Goal: Task Accomplishment & Management: Manage account settings

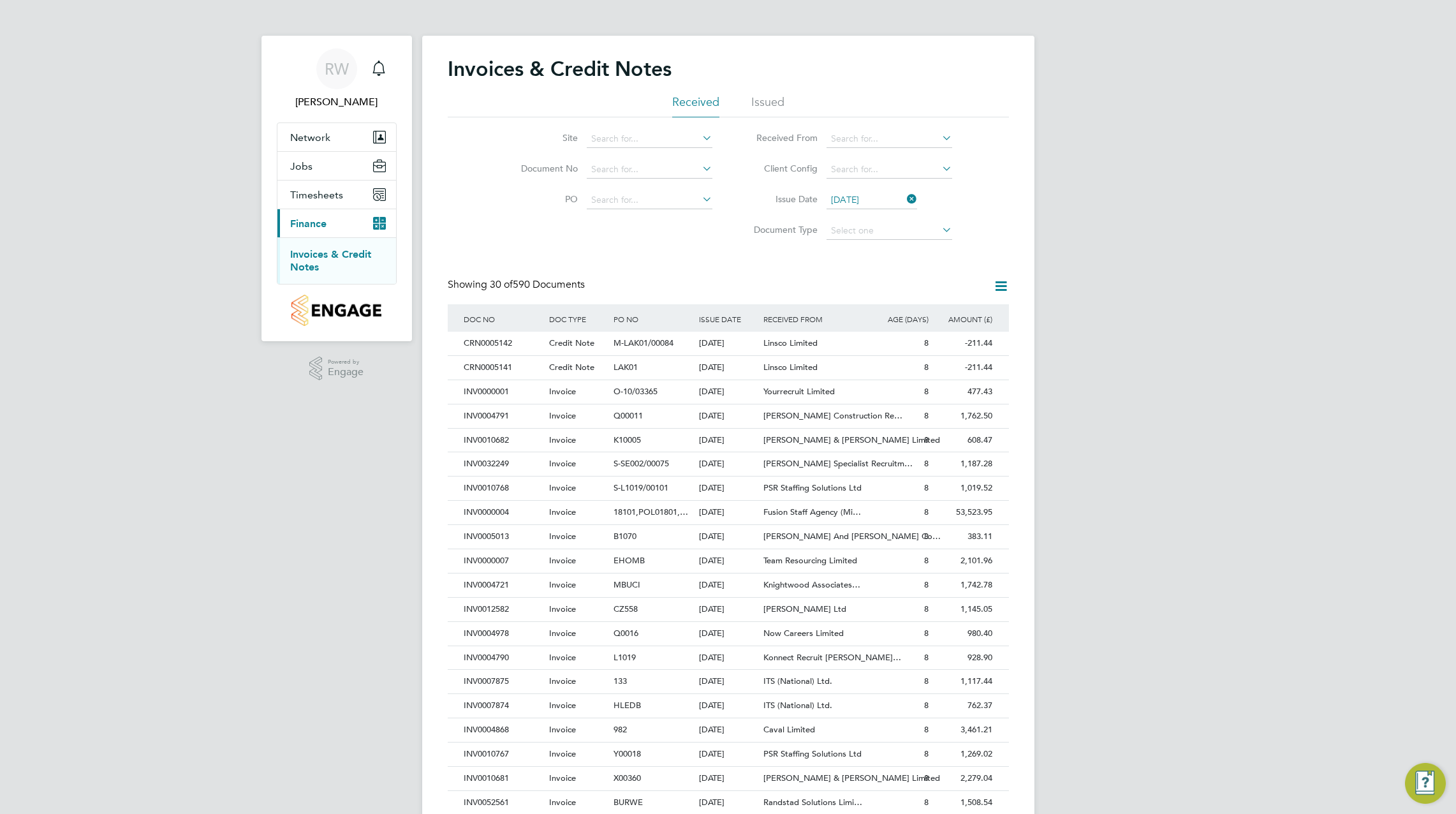
click at [1002, 288] on icon at bounding box center [1001, 286] width 16 height 16
click at [956, 318] on li "Download invoices" at bounding box center [948, 317] width 120 height 18
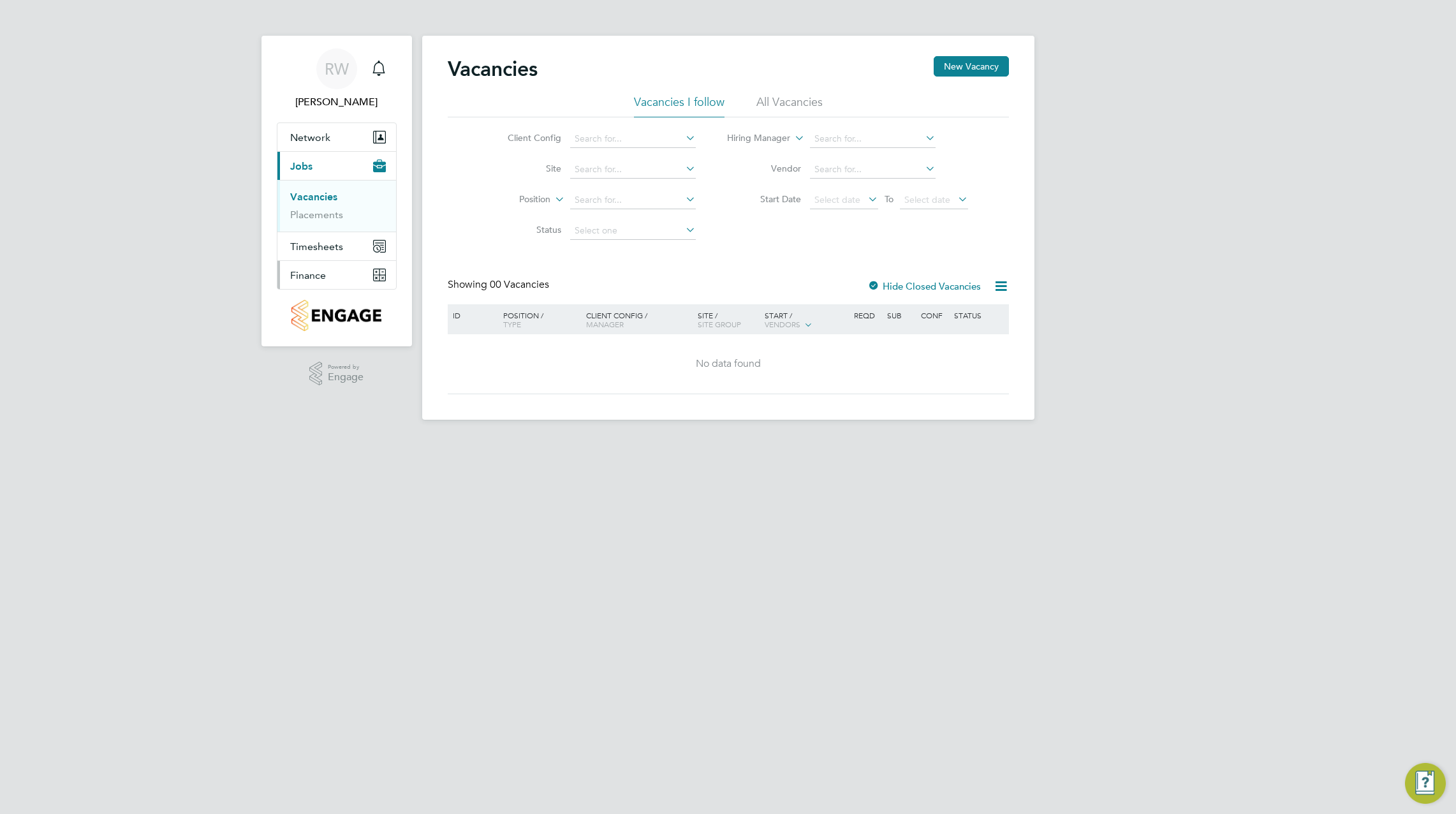
click at [310, 264] on button "Finance" at bounding box center [336, 274] width 118 height 28
click at [315, 256] on link "Invoices & Credit Notes" at bounding box center [330, 261] width 80 height 25
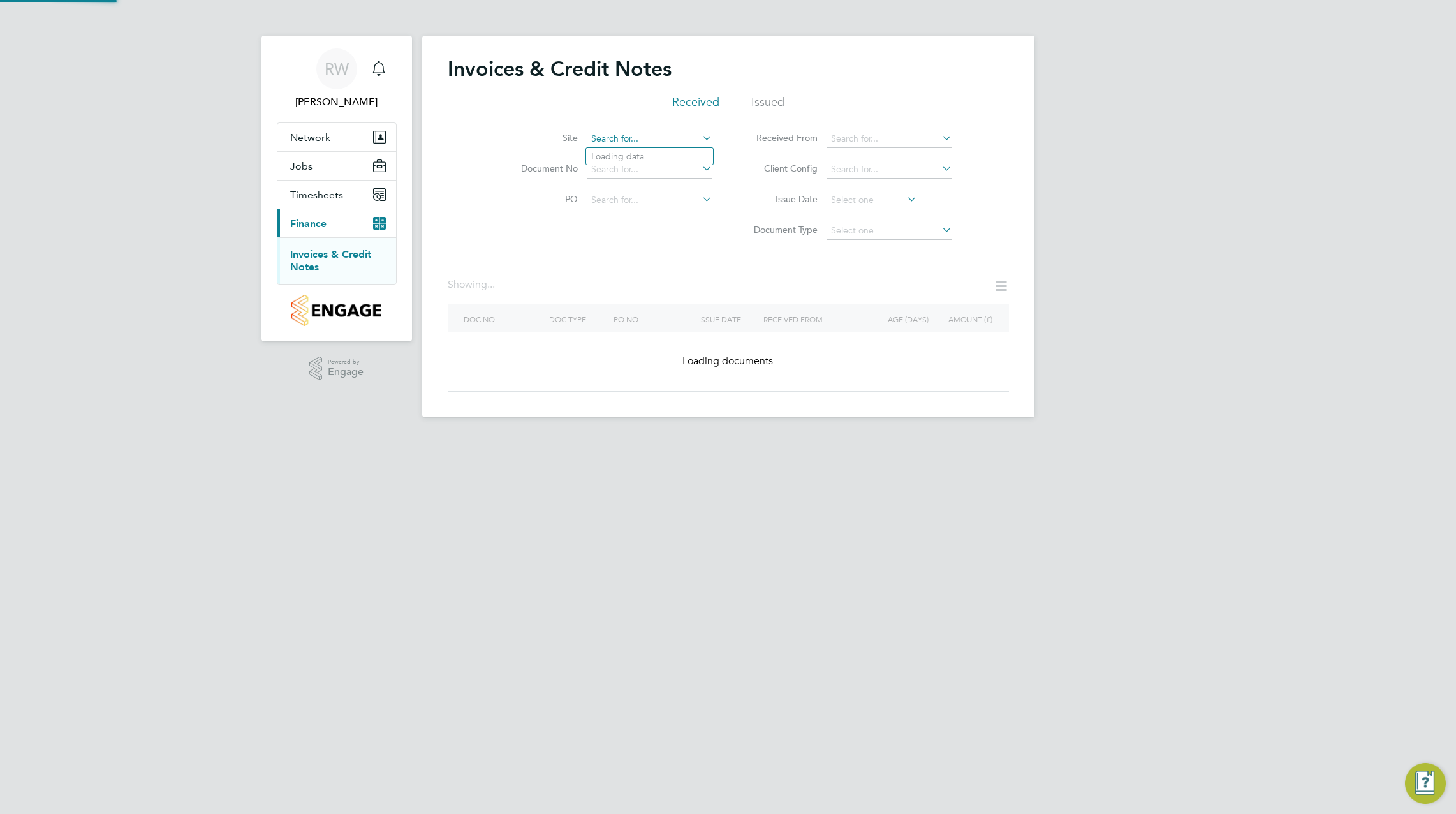
click at [638, 142] on input at bounding box center [649, 139] width 126 height 18
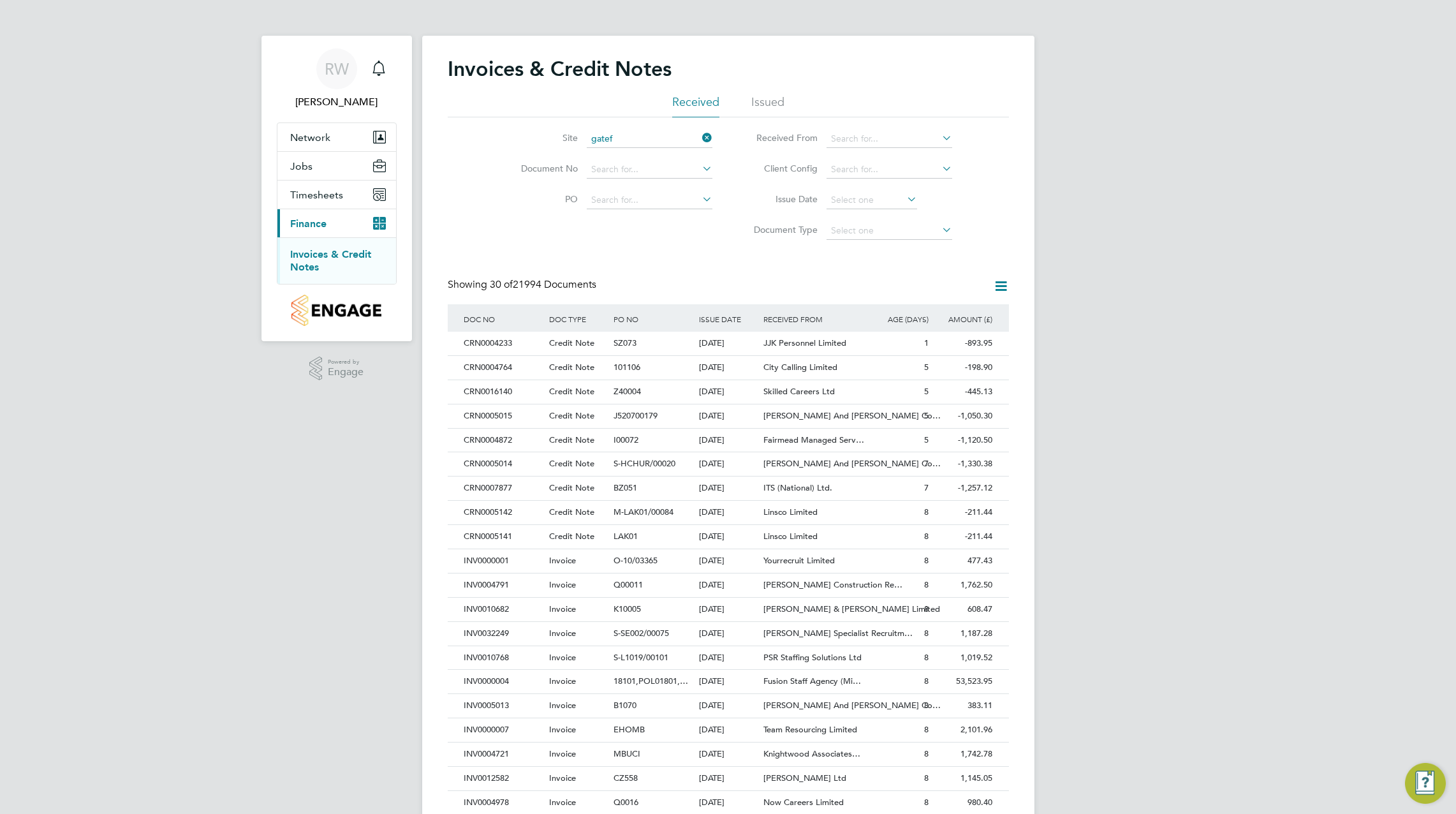
click at [621, 155] on li "Gatef ord" at bounding box center [649, 157] width 127 height 17
type input "Gateford"
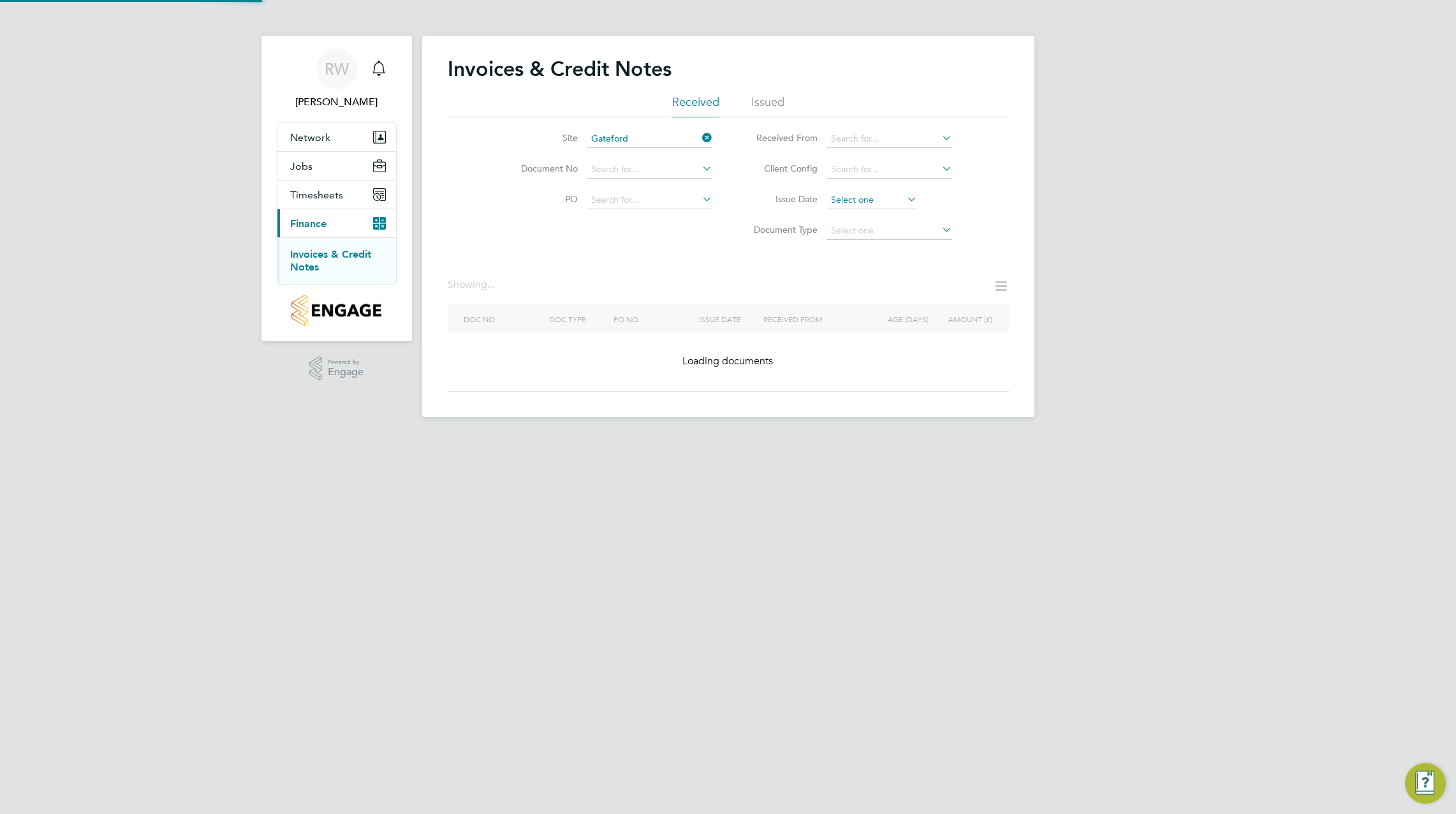
click at [859, 199] on input at bounding box center [872, 200] width 91 height 18
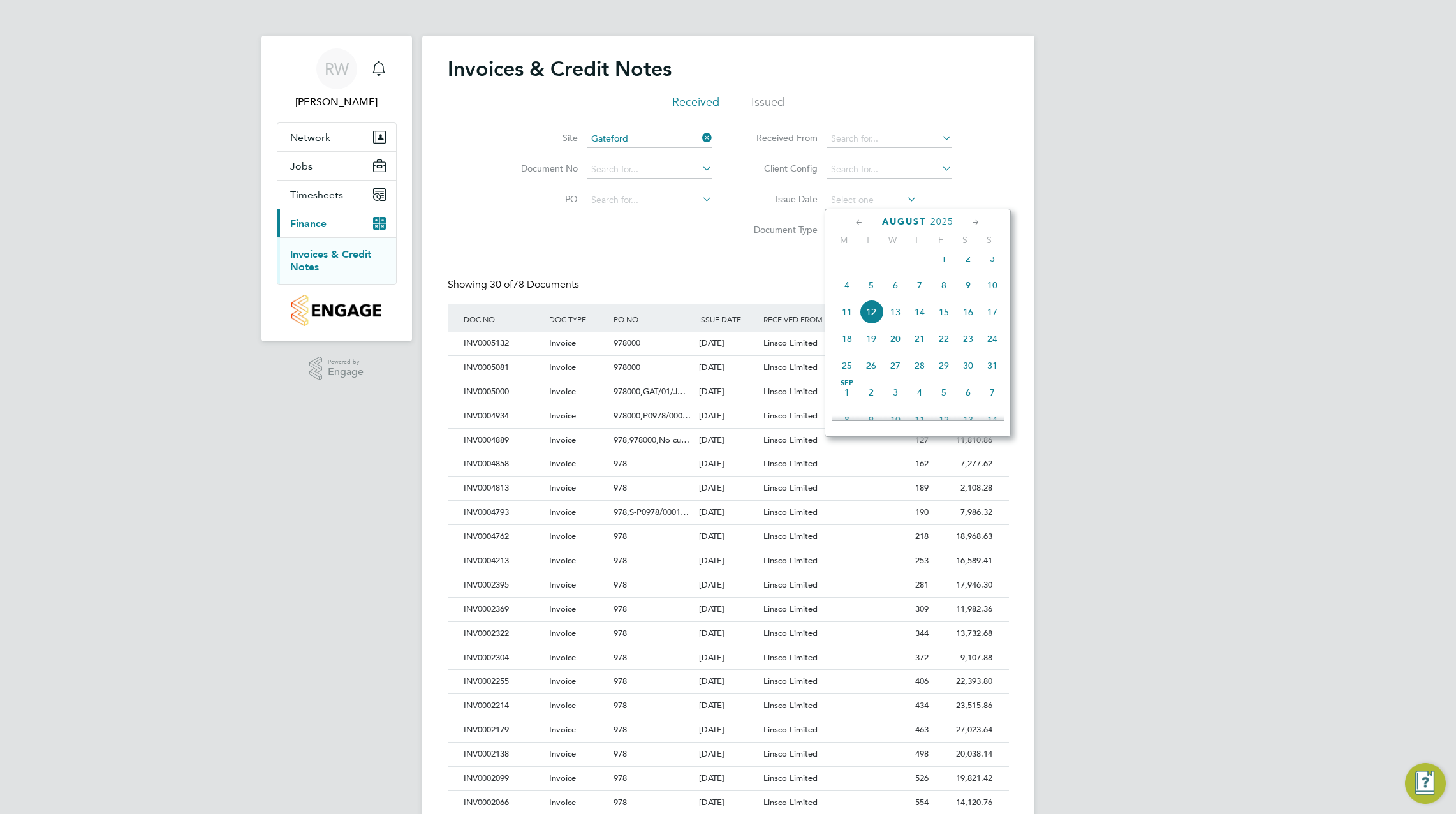
click at [852, 296] on span "4" at bounding box center [846, 285] width 24 height 24
type input "[DATE]"
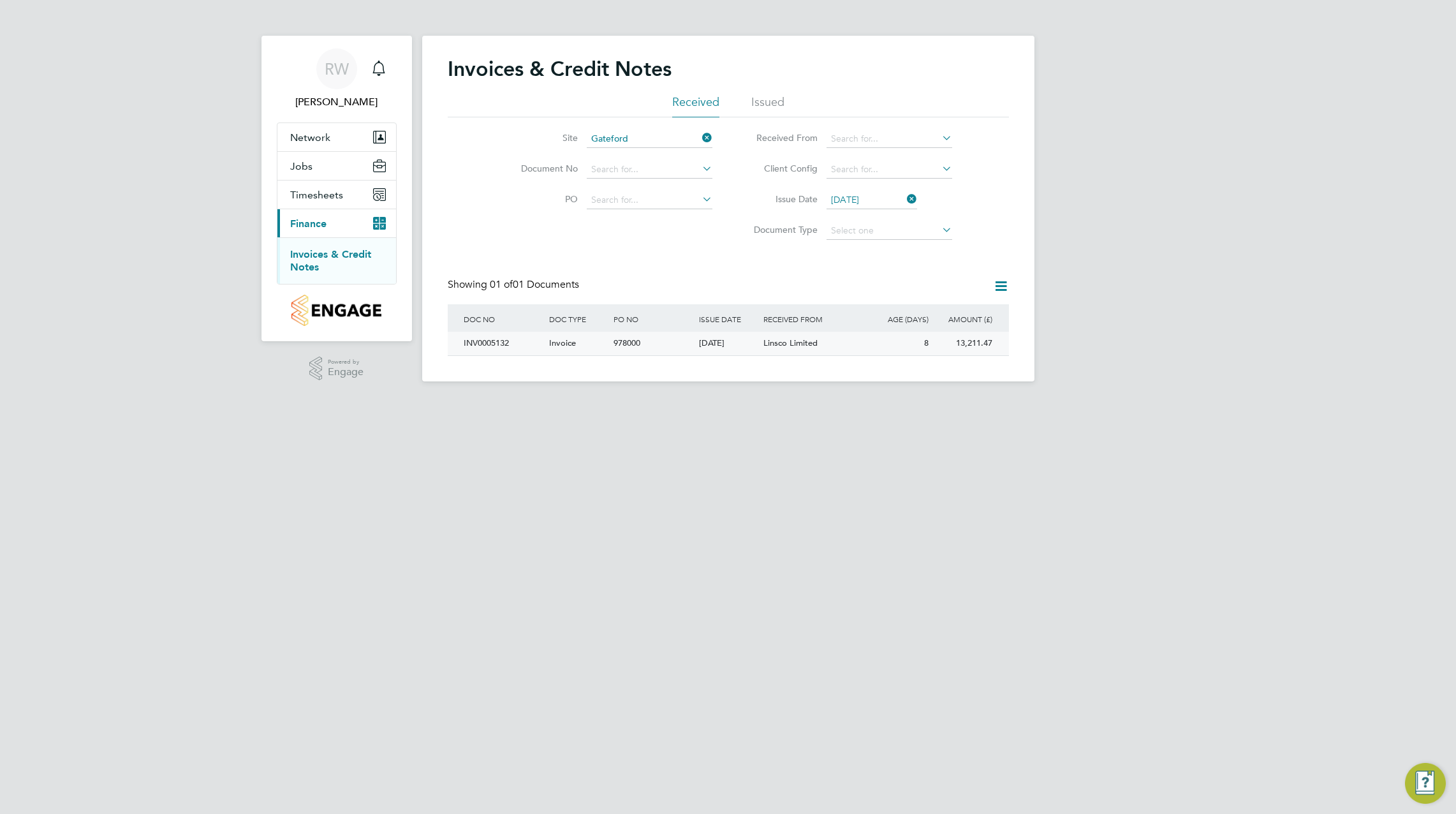
click at [765, 346] on span "Linsco Limited" at bounding box center [790, 343] width 54 height 11
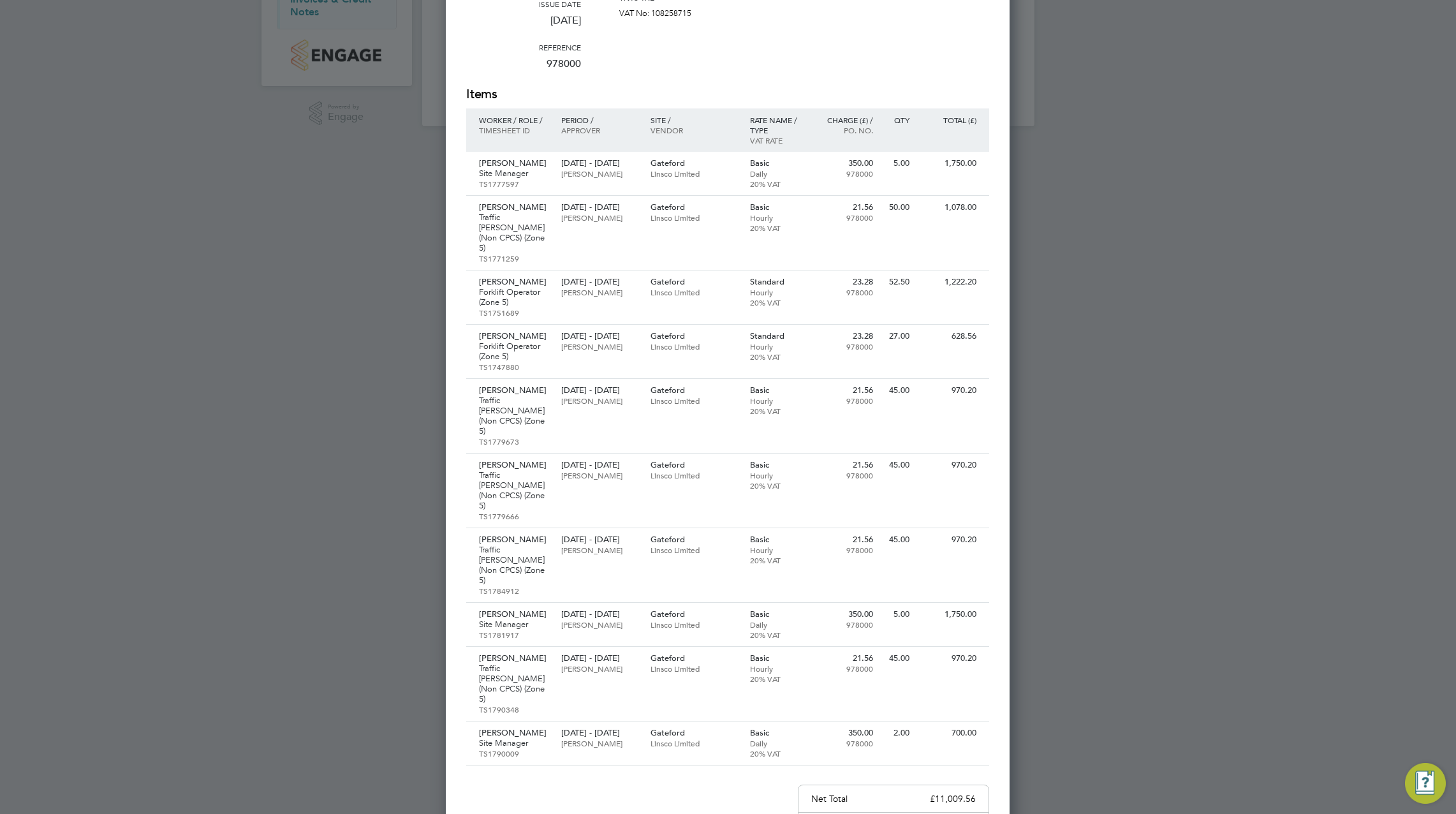
click at [1312, 72] on div at bounding box center [728, 407] width 1456 height 814
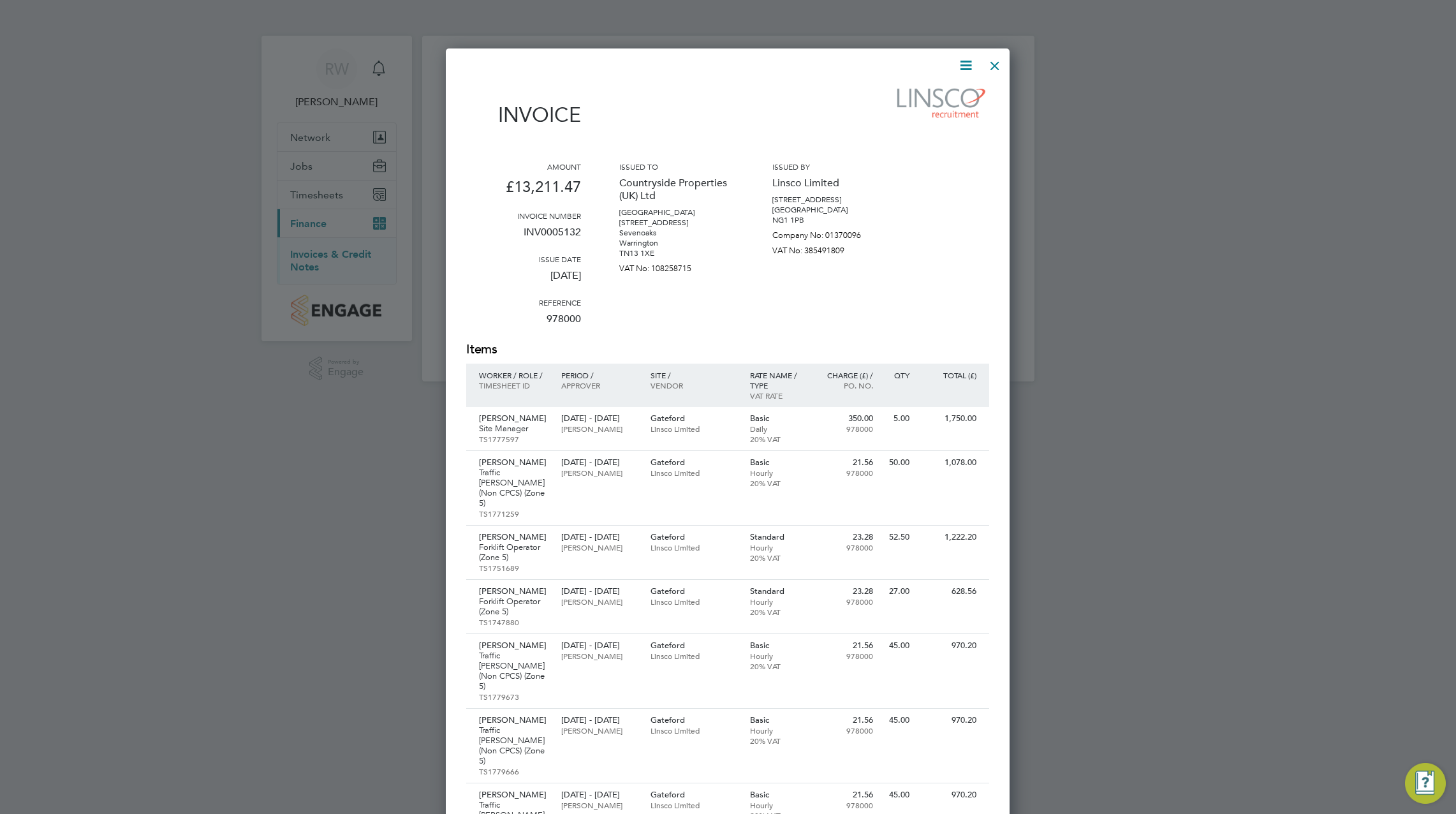
click at [991, 62] on div at bounding box center [995, 62] width 23 height 23
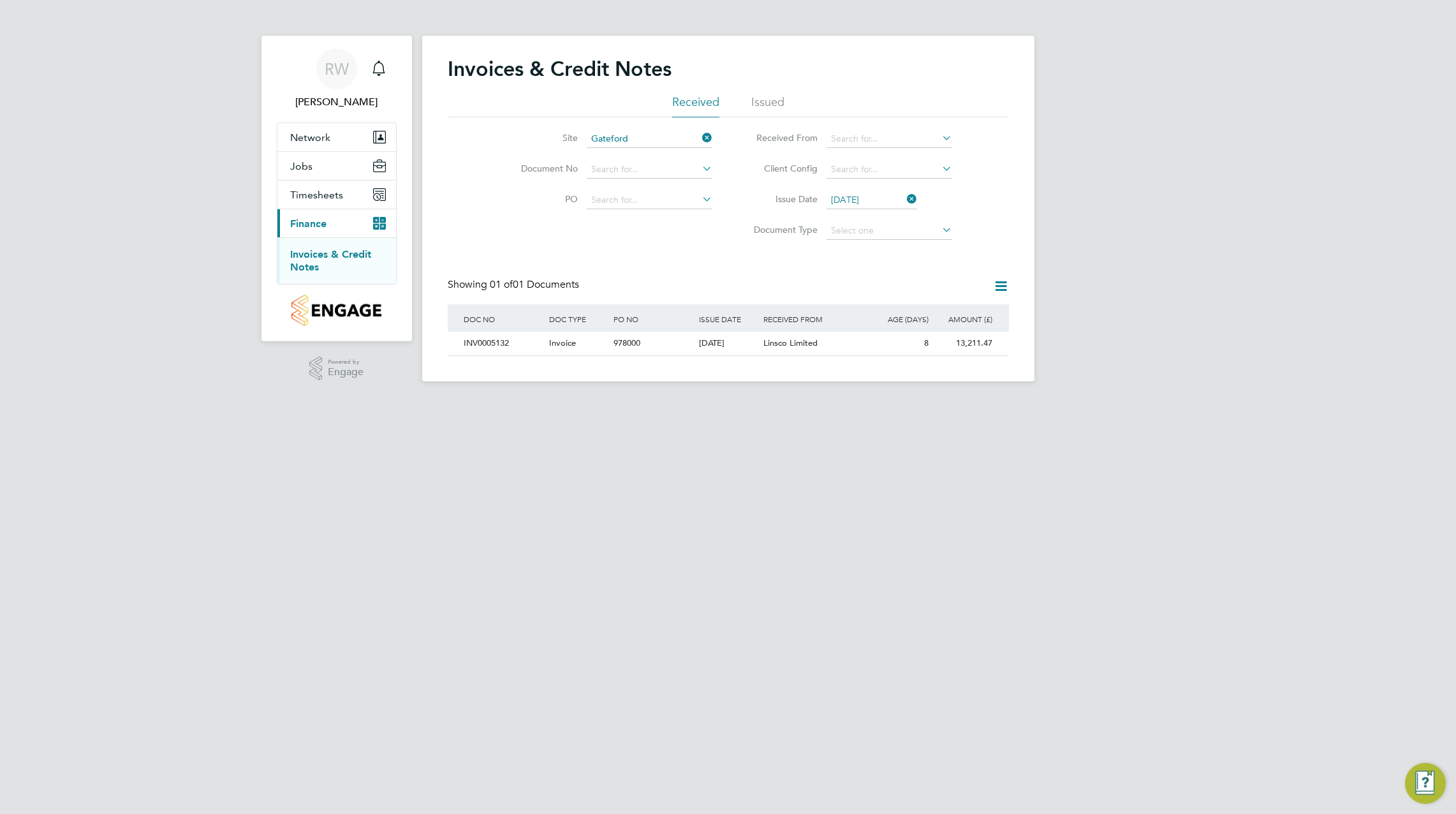
click at [700, 137] on icon at bounding box center [700, 137] width 0 height 18
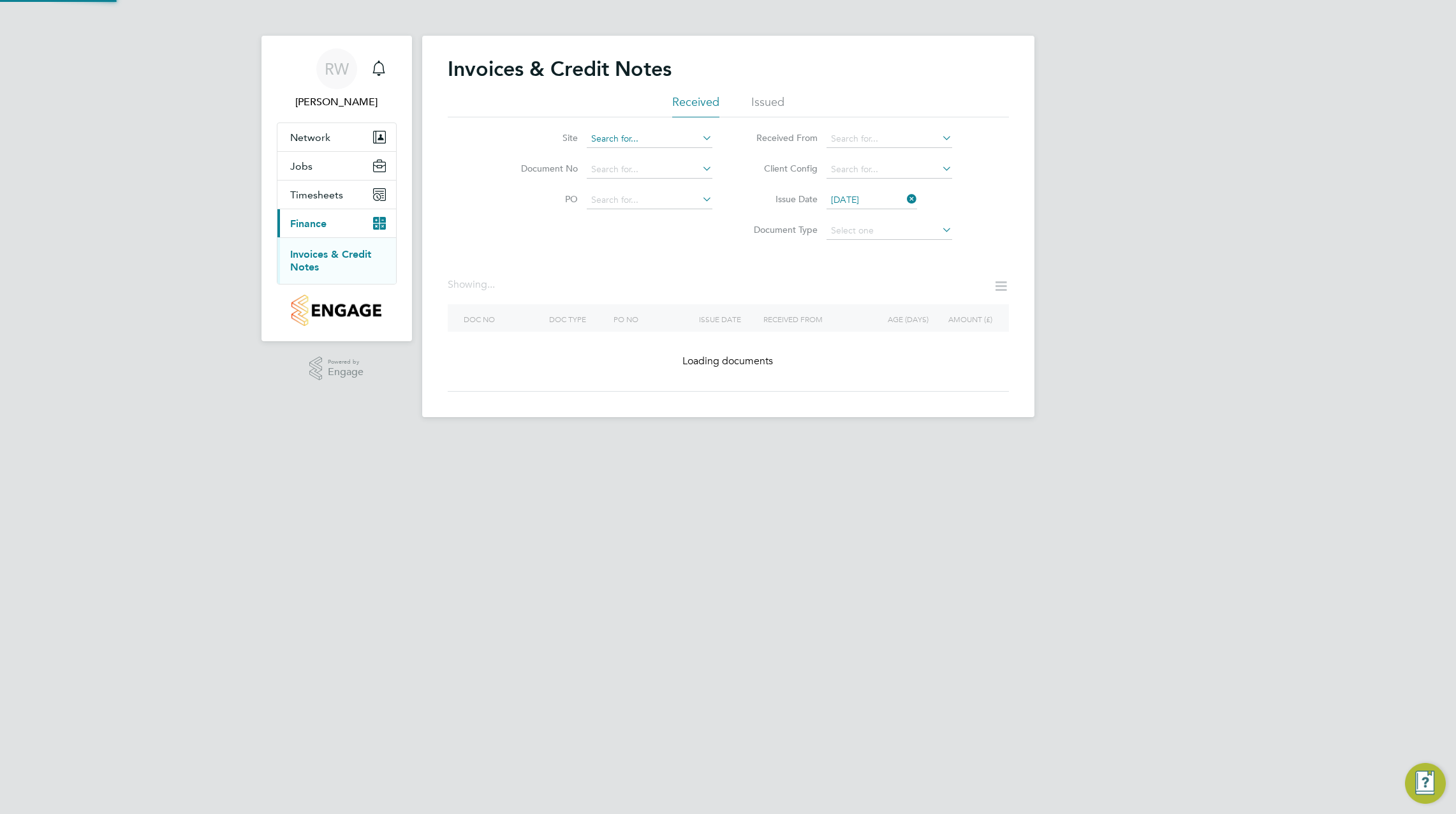
click at [647, 142] on input at bounding box center [649, 139] width 126 height 18
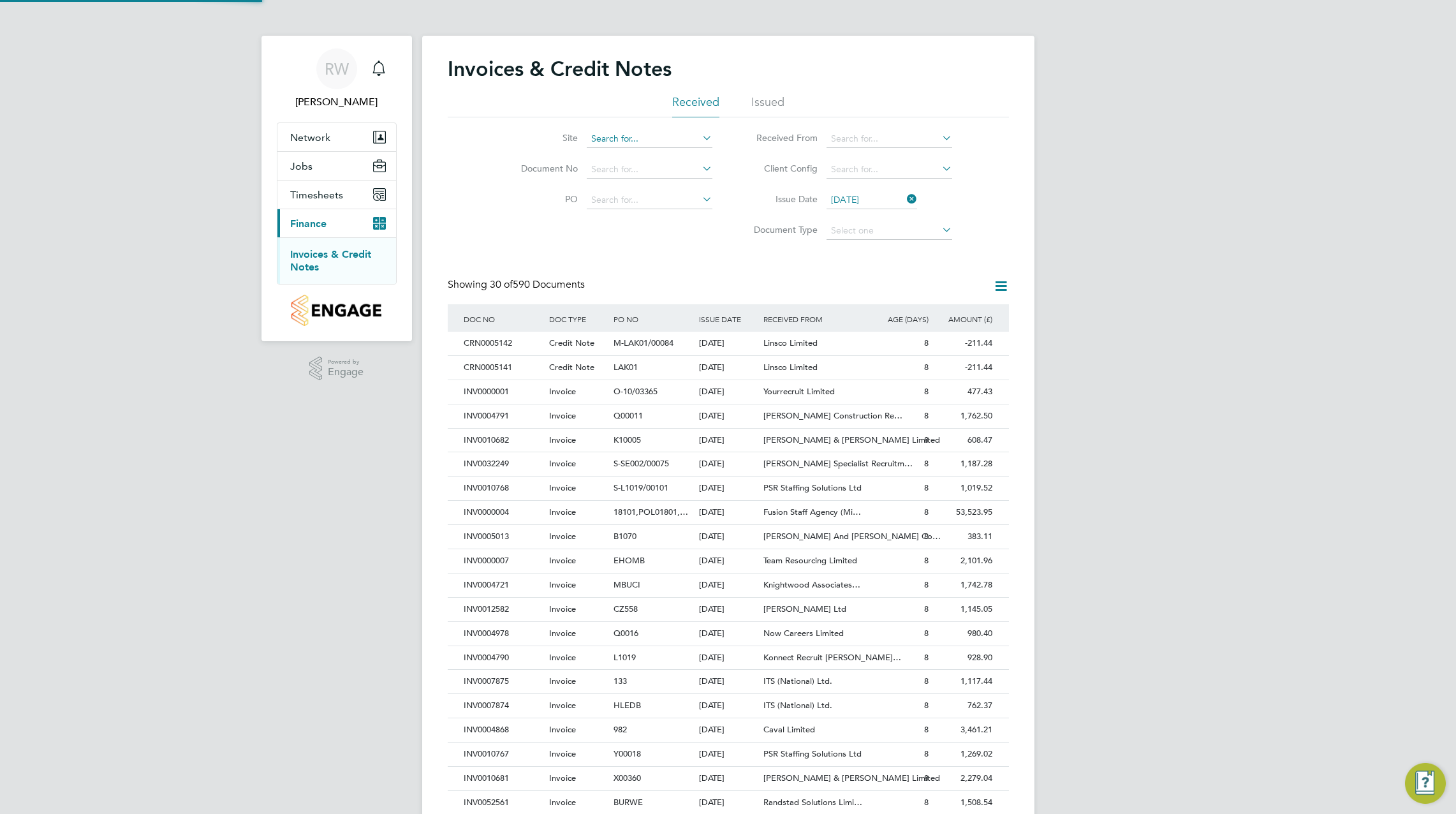
scroll to position [24, 107]
click at [655, 149] on li "Great Haddon 1A" at bounding box center [649, 157] width 127 height 17
type input "Great Haddon 1A"
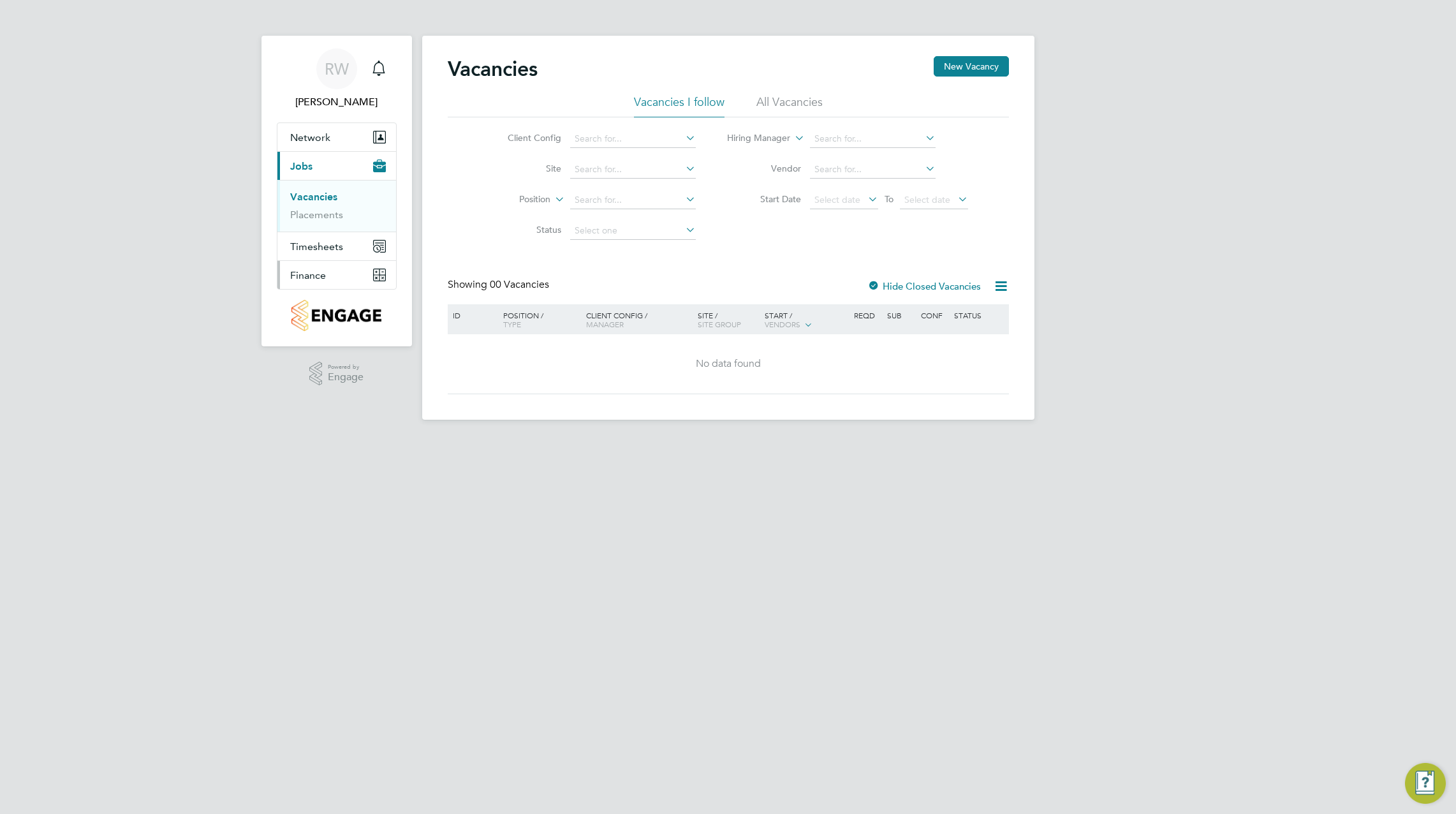
click at [323, 276] on span "Finance" at bounding box center [308, 275] width 36 height 12
click at [328, 266] on li "Invoices & Credit Notes" at bounding box center [338, 261] width 96 height 25
click at [338, 256] on link "Invoices & Credit Notes" at bounding box center [330, 261] width 80 height 25
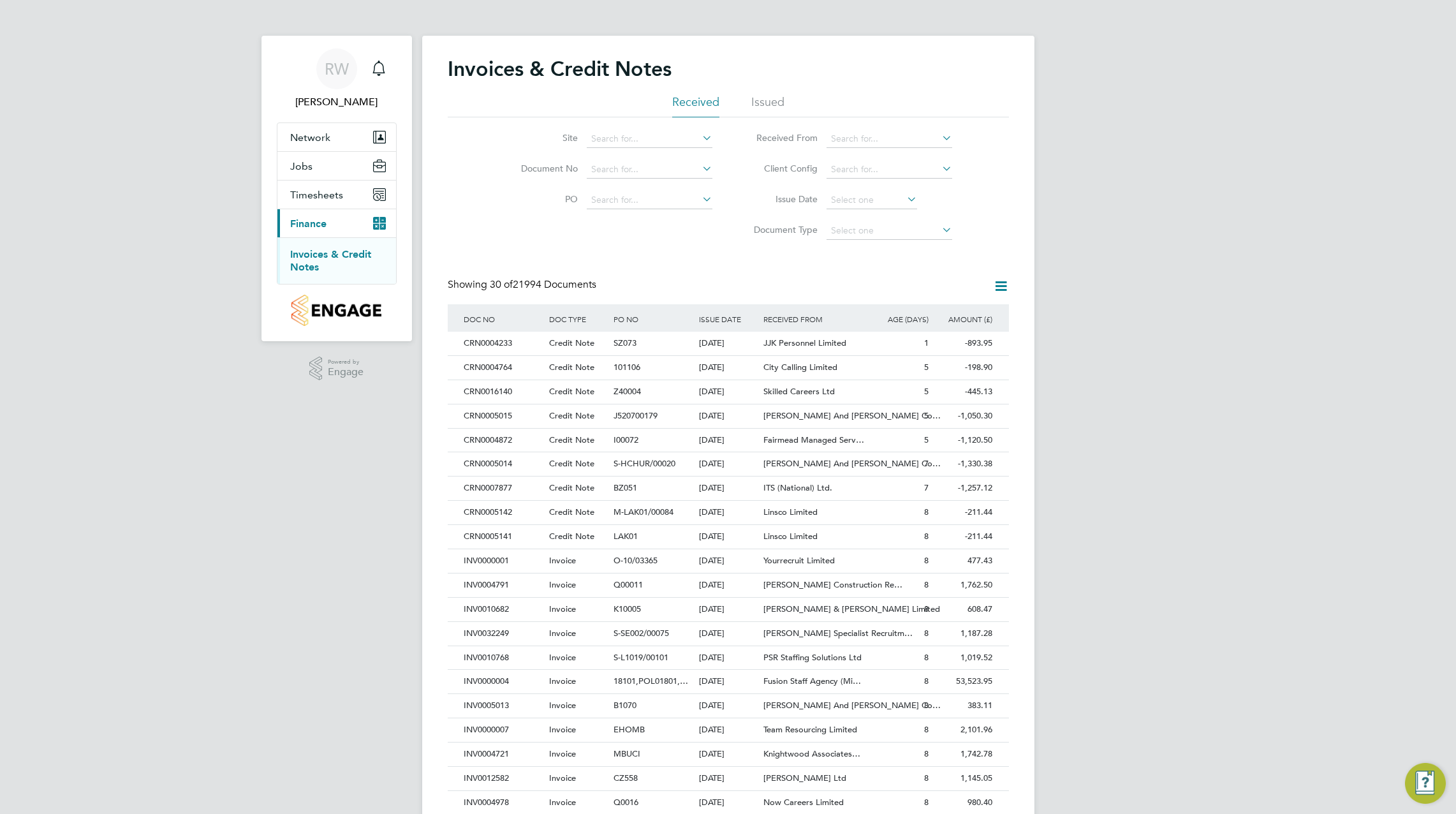
click at [634, 125] on li "Site" at bounding box center [608, 139] width 240 height 30
click at [629, 142] on input at bounding box center [649, 139] width 126 height 18
click at [692, 176] on b "Beac" at bounding box center [702, 174] width 20 height 11
type input "[PERSON_NAME] Walk / Beacon Side"
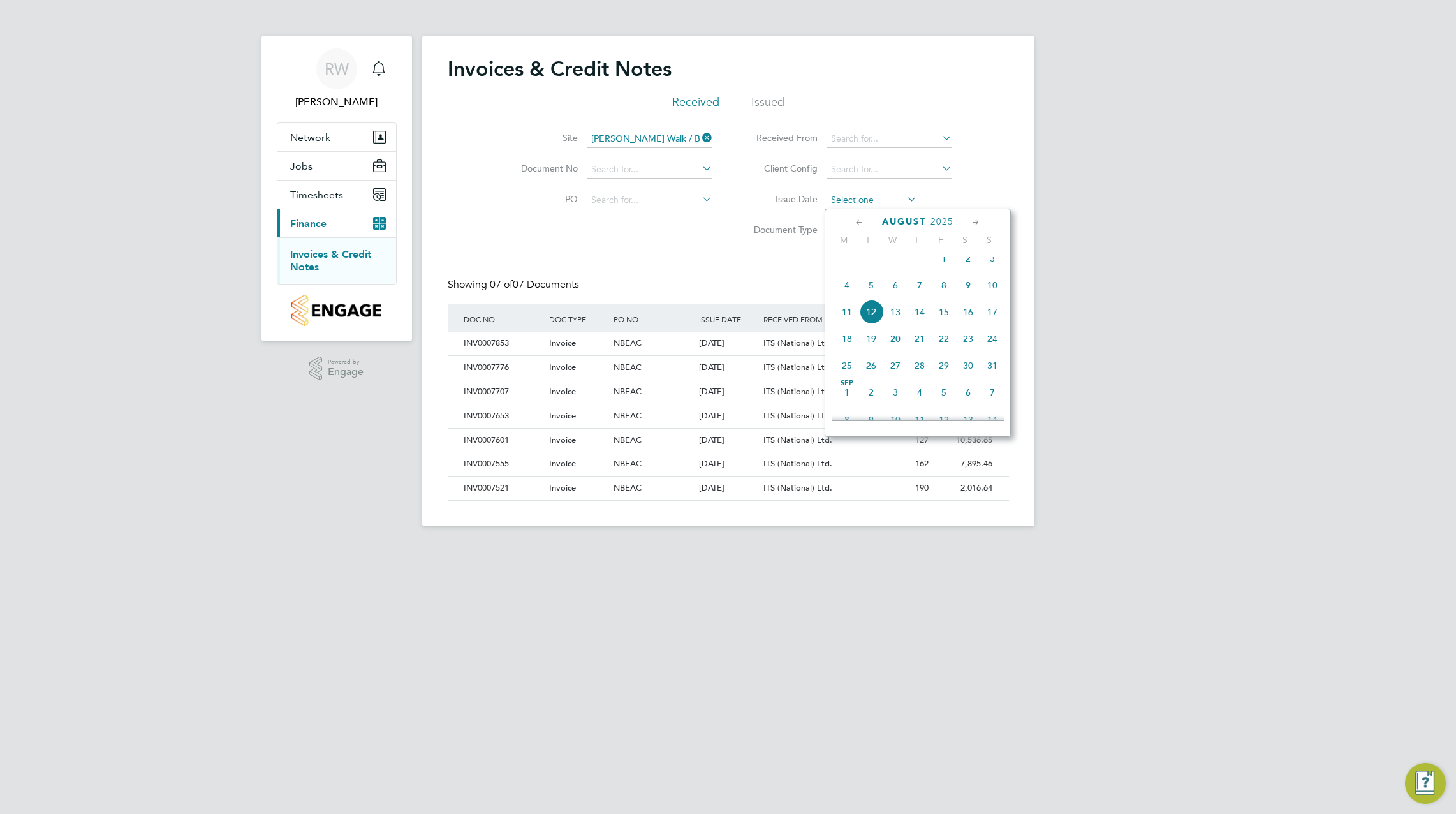
click at [859, 196] on input at bounding box center [872, 200] width 91 height 18
click at [851, 297] on span "4" at bounding box center [846, 285] width 24 height 24
type input "[DATE]"
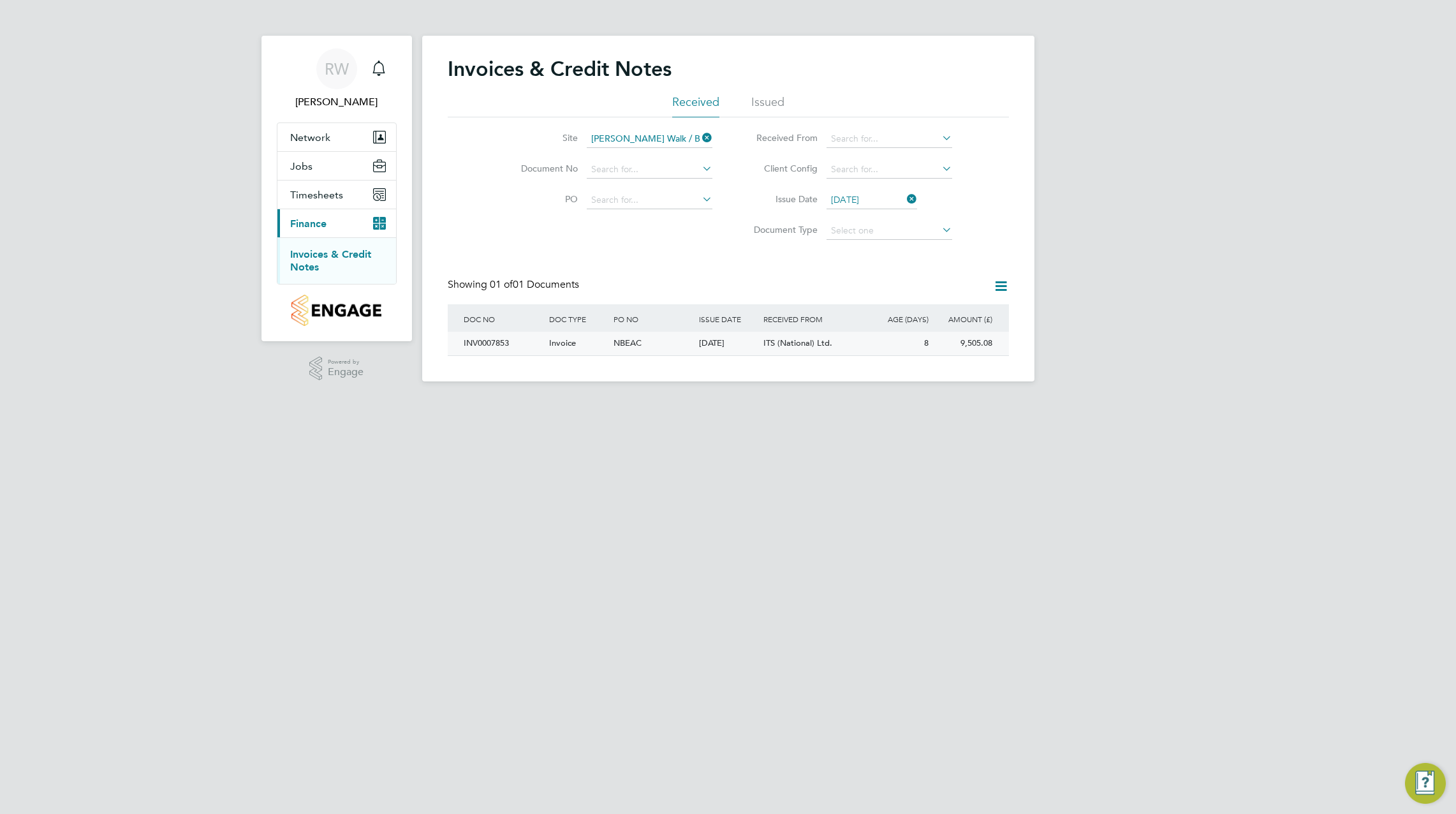
click at [501, 345] on div "INV0007853" at bounding box center [503, 343] width 86 height 24
